Goal: Task Accomplishment & Management: Manage account settings

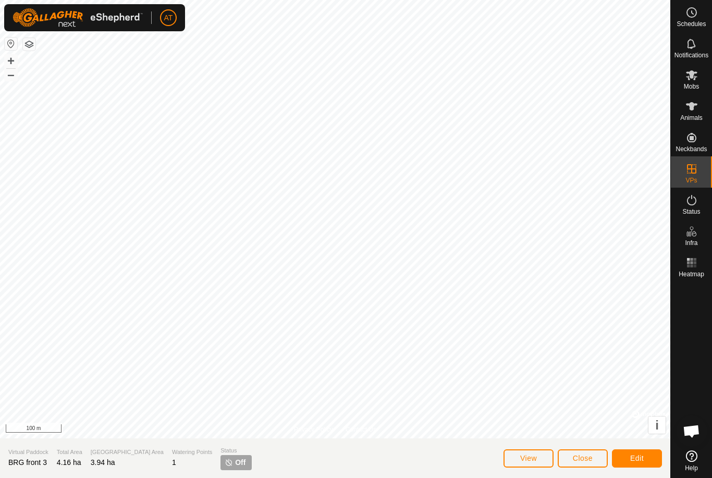
click at [595, 455] on button "Close" at bounding box center [582, 458] width 50 height 18
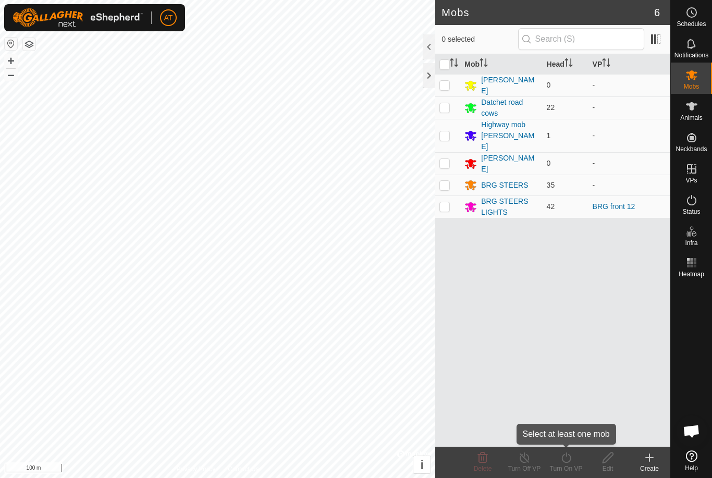
click at [586, 467] on div "Turn On VP" at bounding box center [566, 468] width 42 height 9
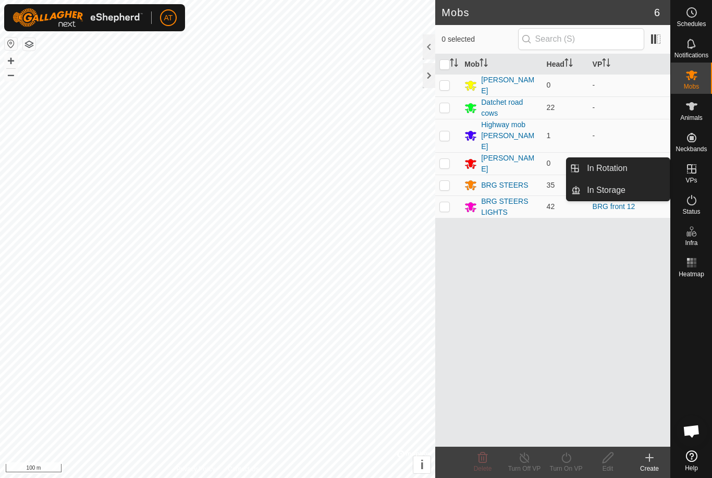
click at [625, 168] on span "In Rotation" at bounding box center [607, 168] width 40 height 13
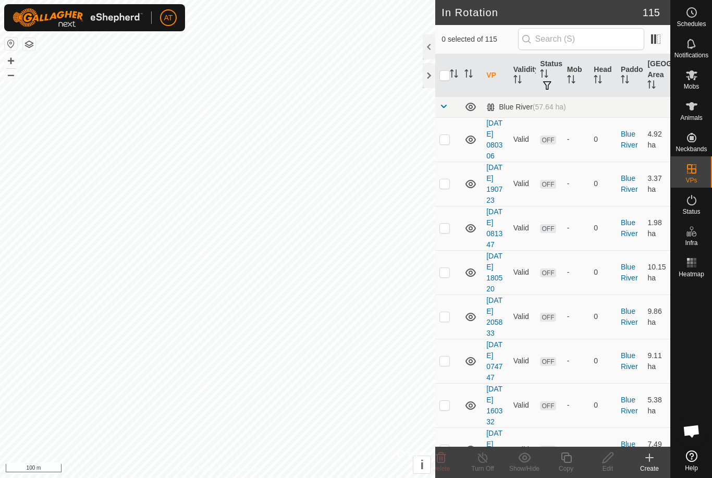
click at [446, 152] on td at bounding box center [447, 139] width 25 height 44
checkbox input "true"
click at [446, 188] on p-checkbox at bounding box center [444, 183] width 10 height 8
checkbox input "true"
click at [445, 232] on p-checkbox at bounding box center [444, 227] width 10 height 8
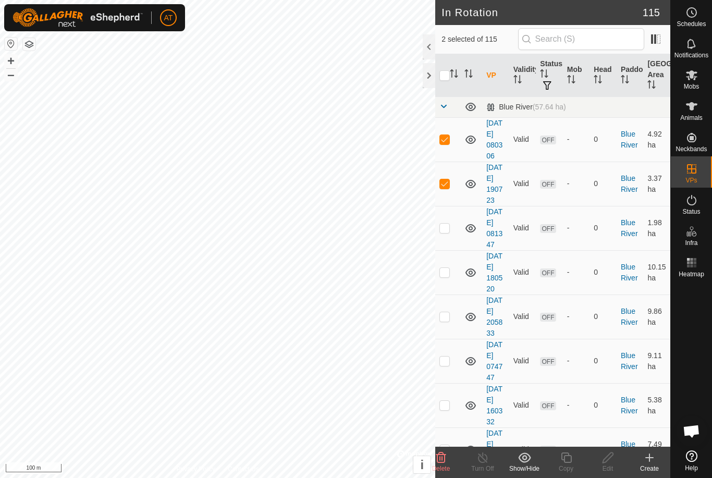
checkbox input "true"
click at [453, 294] on td at bounding box center [447, 272] width 25 height 44
checkbox input "true"
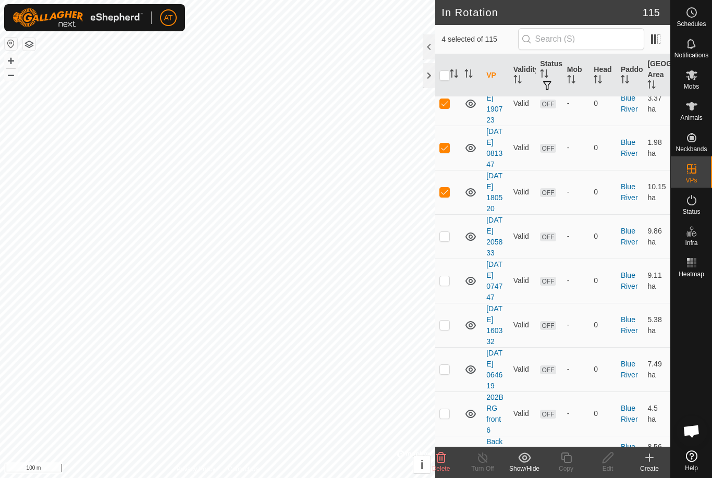
scroll to position [96, 0]
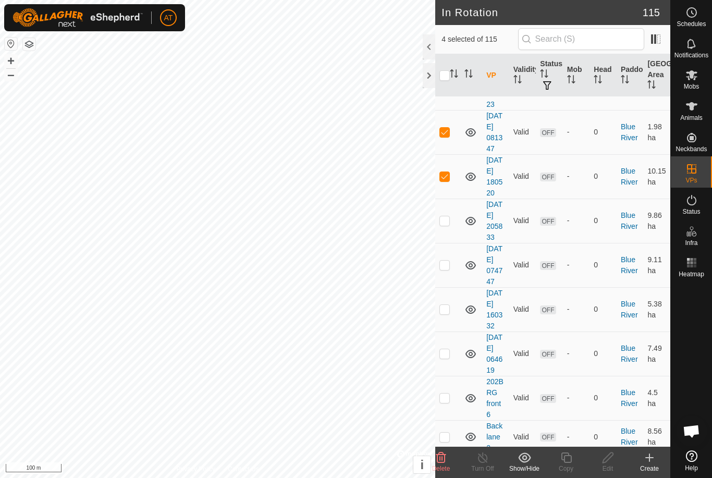
click at [452, 243] on td at bounding box center [447, 220] width 25 height 44
checkbox input "true"
click at [451, 287] on td at bounding box center [447, 265] width 25 height 44
checkbox input "true"
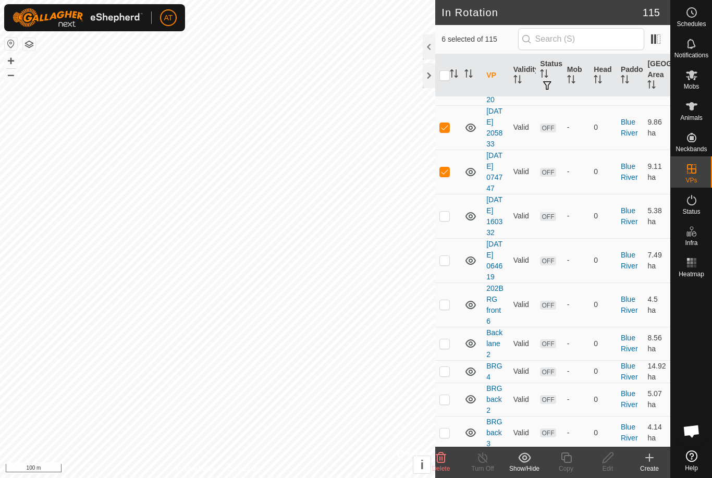
scroll to position [195, 0]
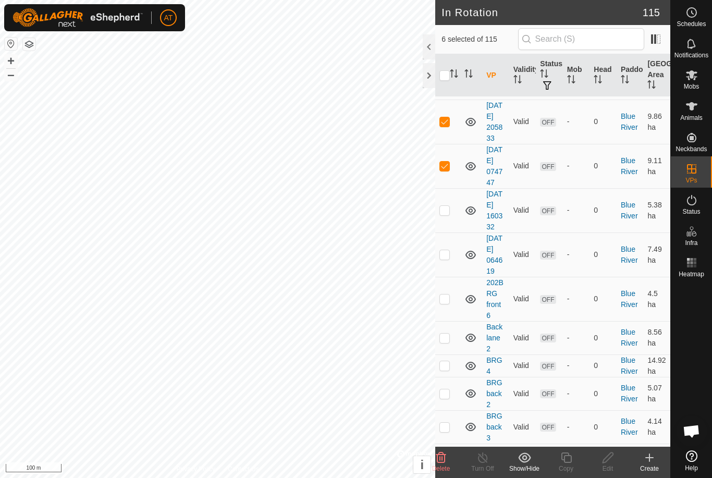
click at [445, 232] on td at bounding box center [447, 210] width 25 height 44
checkbox input "true"
click at [454, 277] on td at bounding box center [447, 254] width 25 height 44
checkbox input "true"
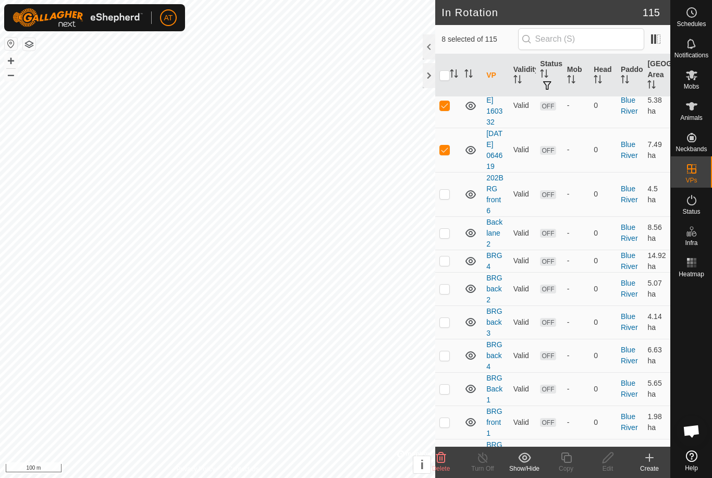
scroll to position [300, 0]
click at [456, 216] on td at bounding box center [447, 193] width 25 height 44
checkbox input "true"
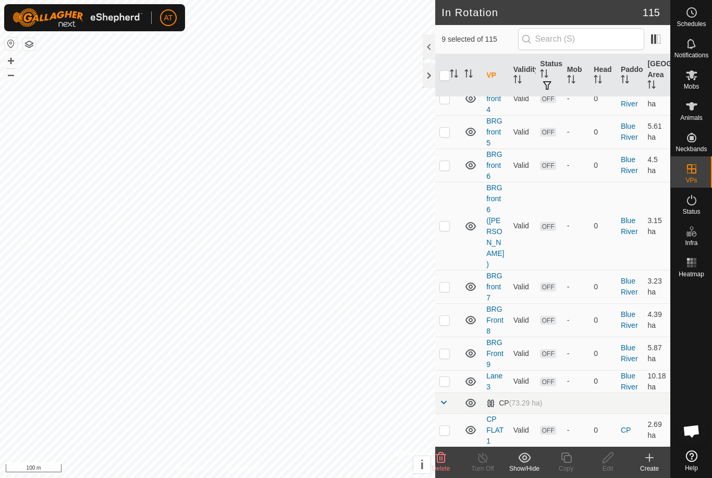
scroll to position [846, 0]
click at [445, 460] on icon at bounding box center [440, 457] width 13 height 13
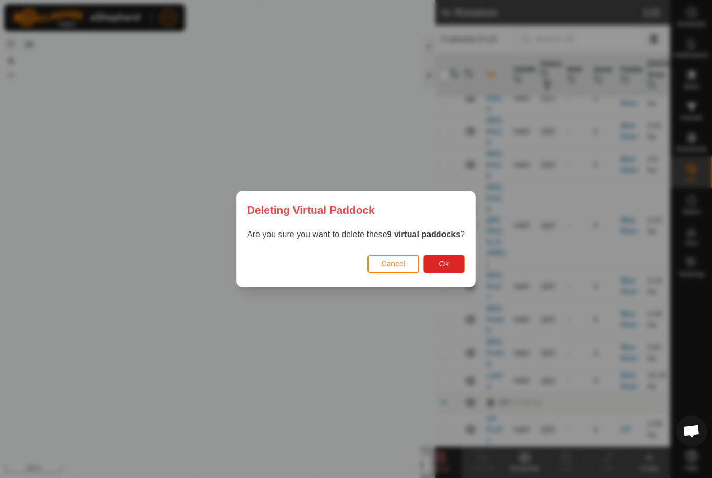
click at [449, 262] on span "Ok" at bounding box center [444, 263] width 10 height 8
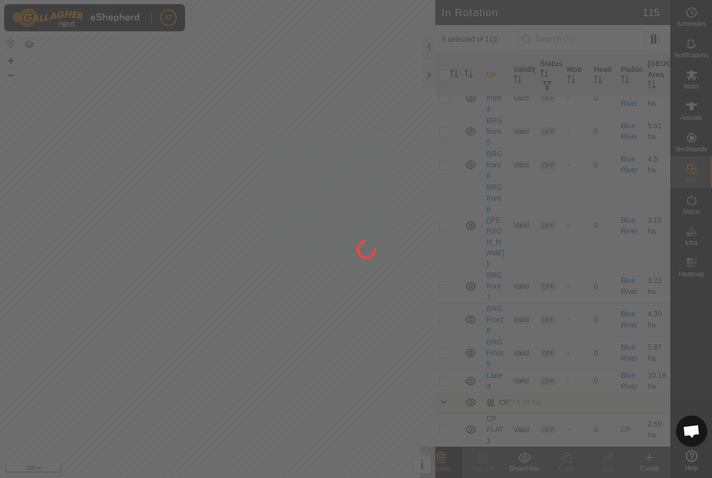
checkbox input "false"
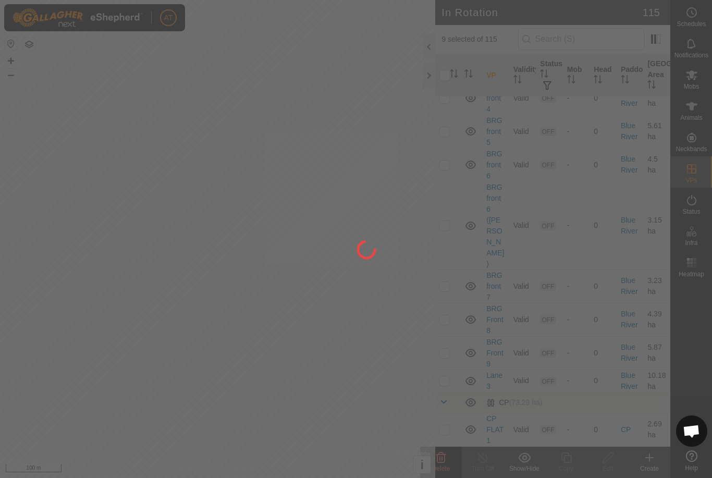
checkbox input "false"
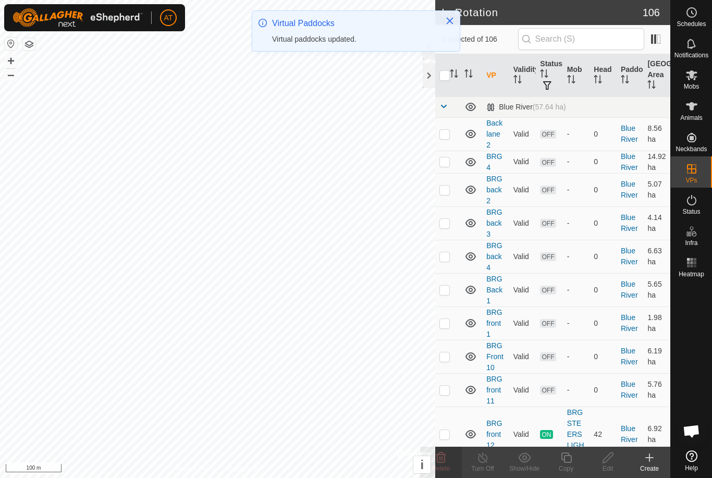
scroll to position [0, 0]
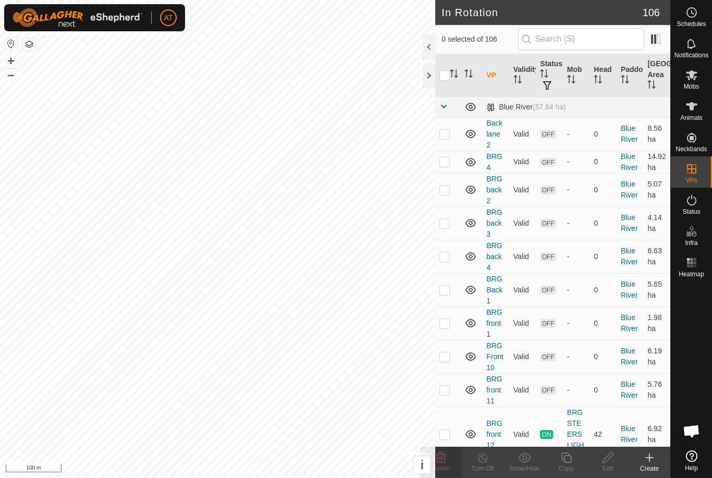
click at [424, 82] on div at bounding box center [429, 75] width 13 height 25
